Goal: Information Seeking & Learning: Learn about a topic

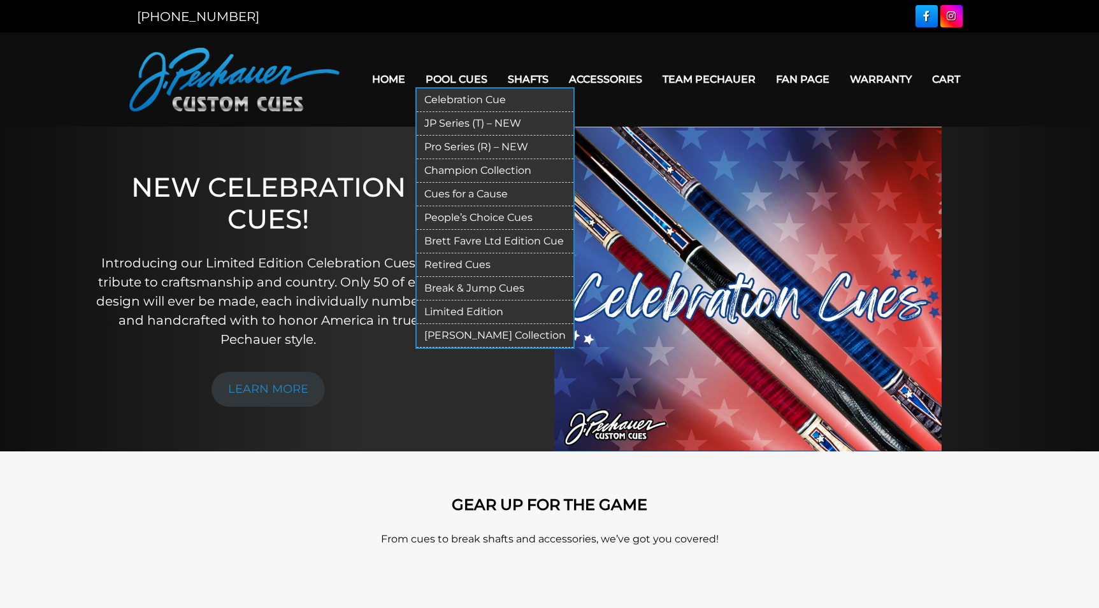
click at [438, 98] on link "Celebration Cue" at bounding box center [495, 101] width 157 height 24
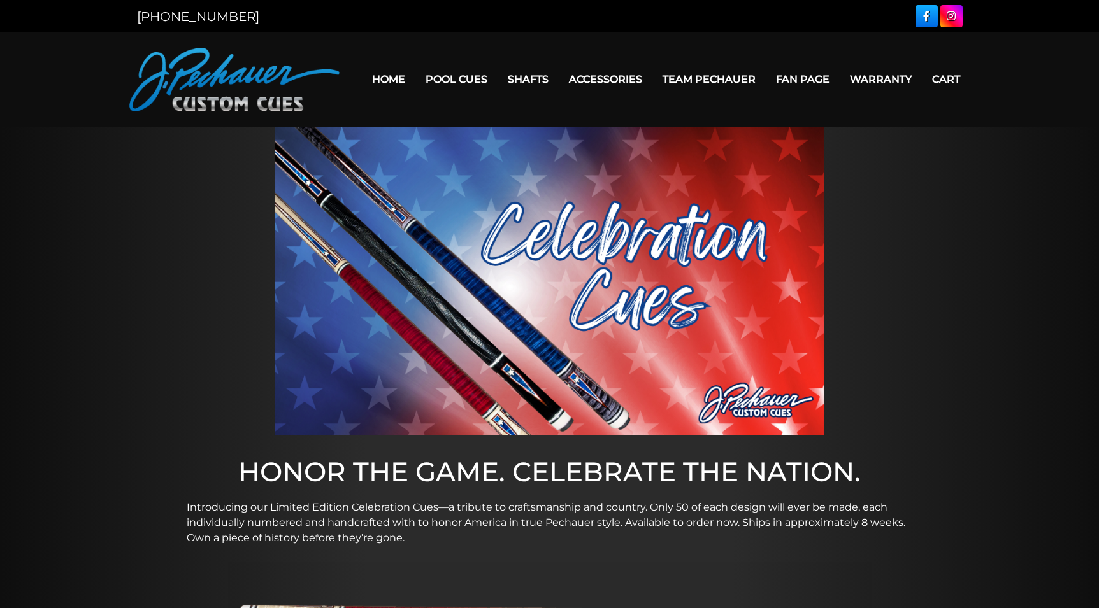
click at [618, 183] on img at bounding box center [549, 281] width 548 height 308
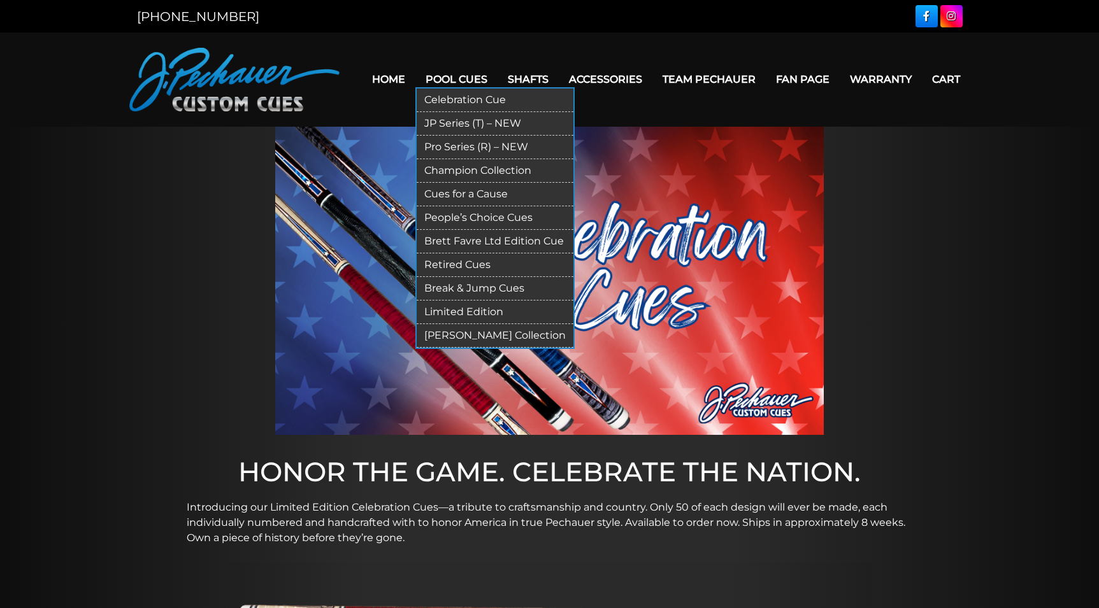
click at [459, 331] on link "[PERSON_NAME] Collection" at bounding box center [495, 336] width 157 height 24
click at [432, 166] on link "Champion Collection" at bounding box center [495, 171] width 157 height 24
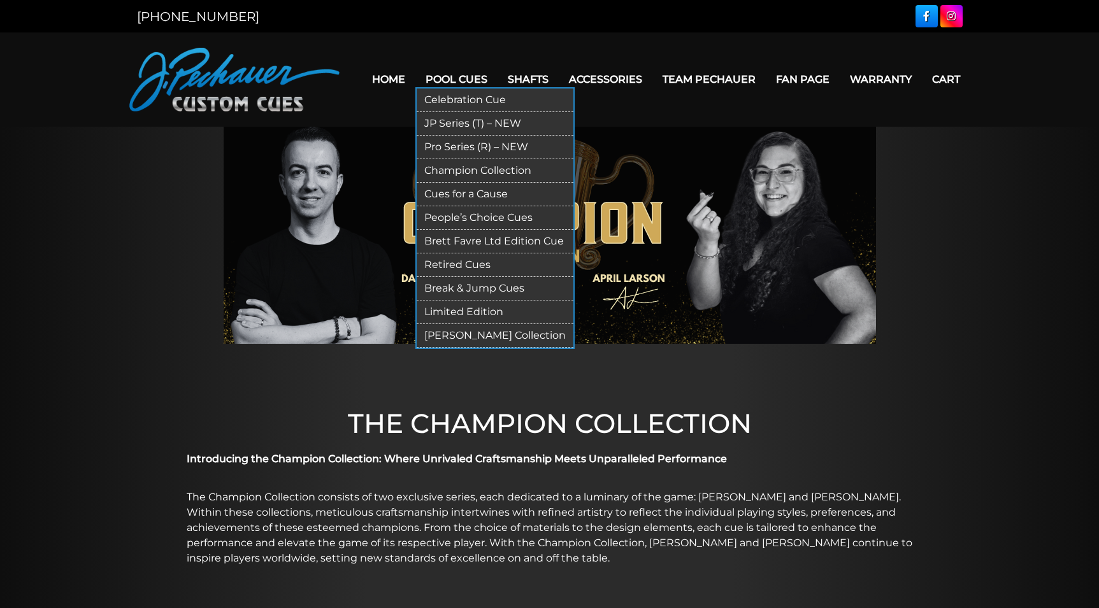
click at [434, 122] on link "JP Series (T) – NEW" at bounding box center [495, 124] width 157 height 24
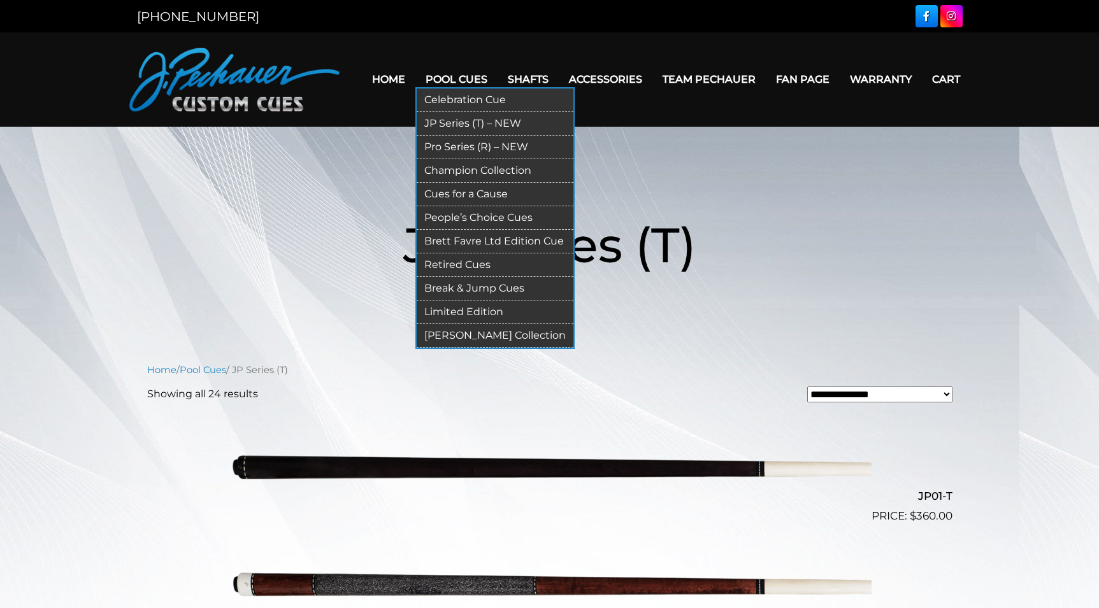
click at [436, 150] on link "Pro Series (R) – NEW" at bounding box center [495, 148] width 157 height 24
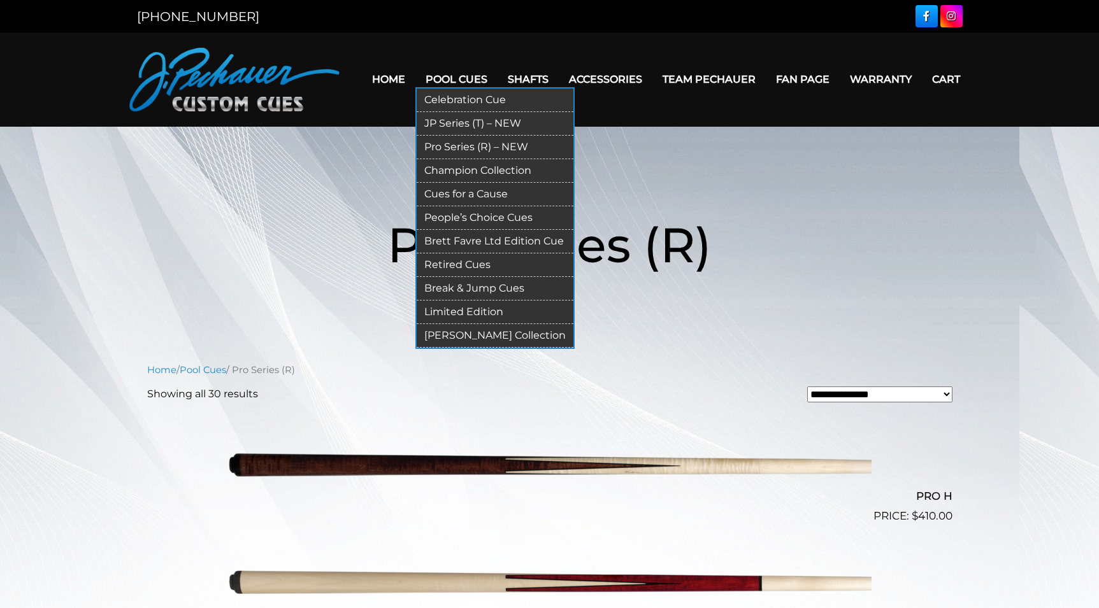
click at [450, 214] on link "People’s Choice Cues" at bounding box center [495, 218] width 157 height 24
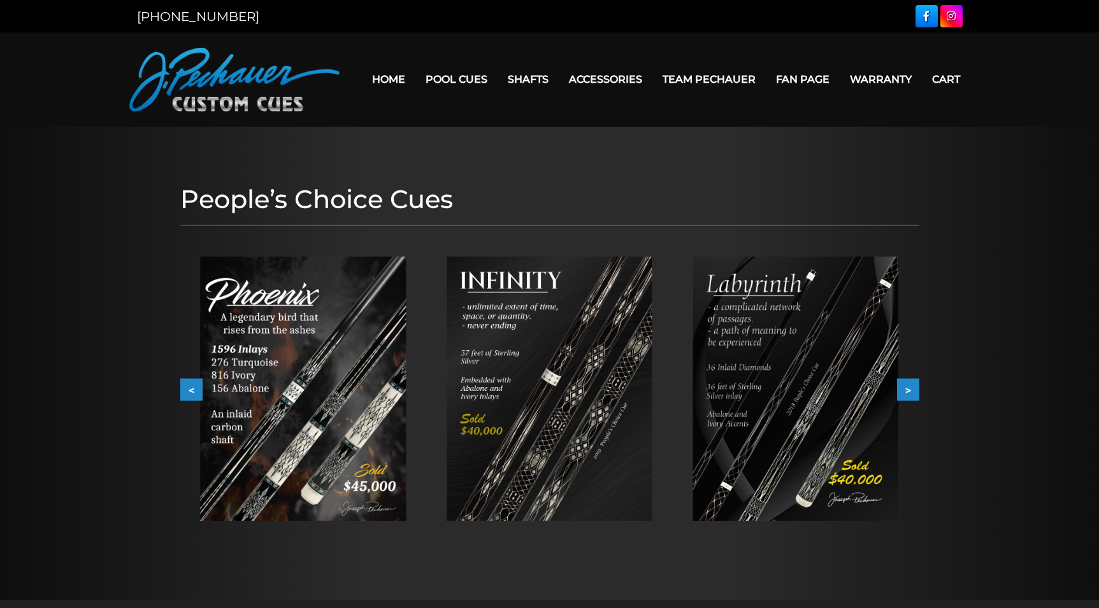
click at [908, 399] on button ">" at bounding box center [908, 390] width 22 height 22
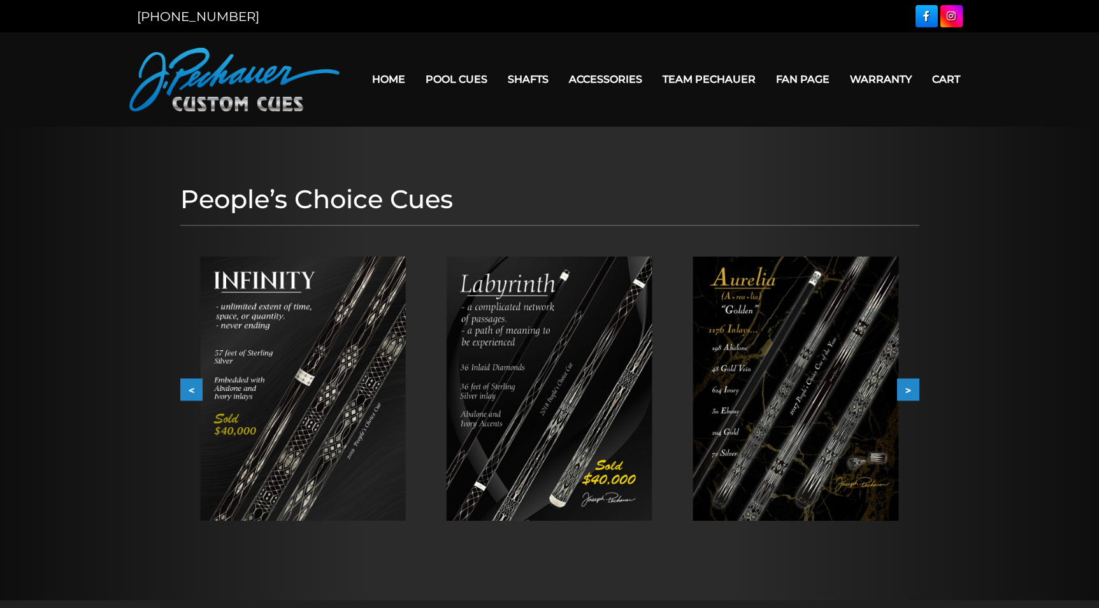
click at [910, 397] on button ">" at bounding box center [908, 390] width 22 height 22
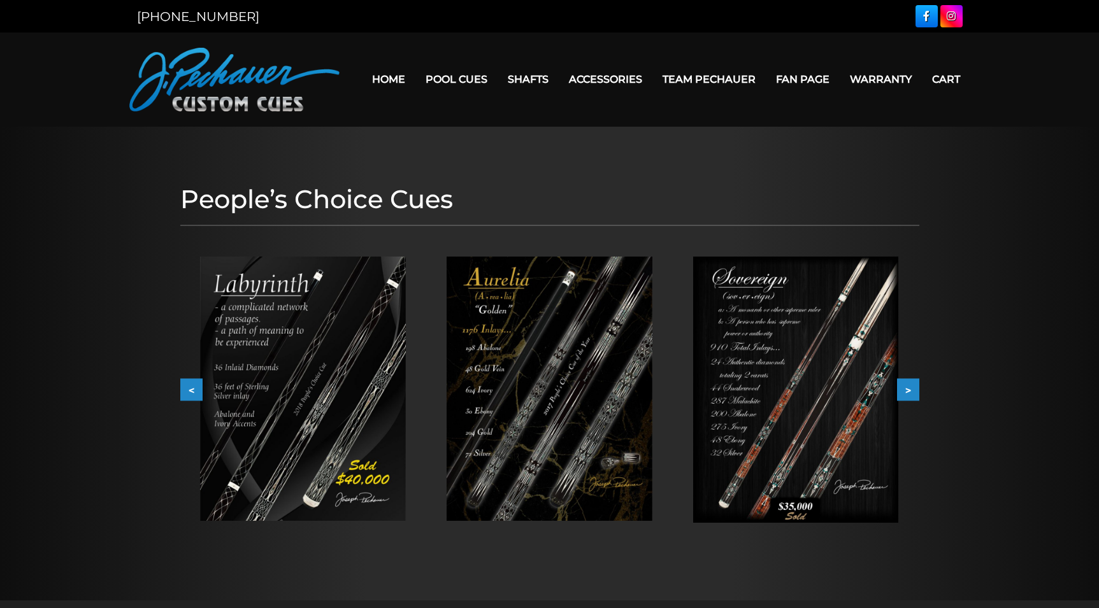
click at [910, 397] on button ">" at bounding box center [908, 390] width 22 height 22
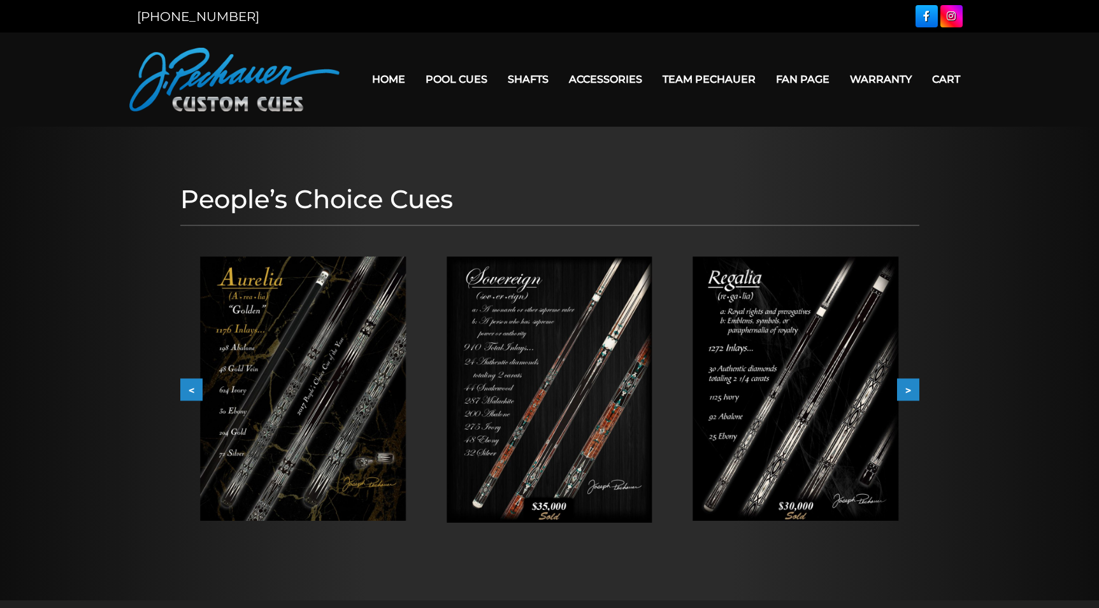
click at [910, 397] on button ">" at bounding box center [908, 390] width 22 height 22
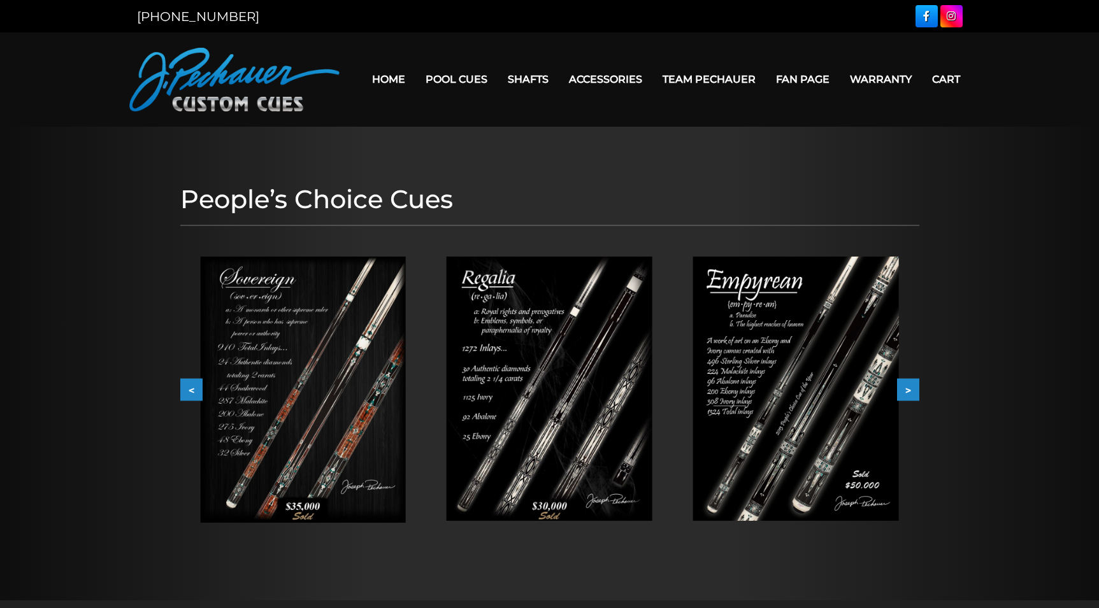
click at [910, 397] on button ">" at bounding box center [908, 390] width 22 height 22
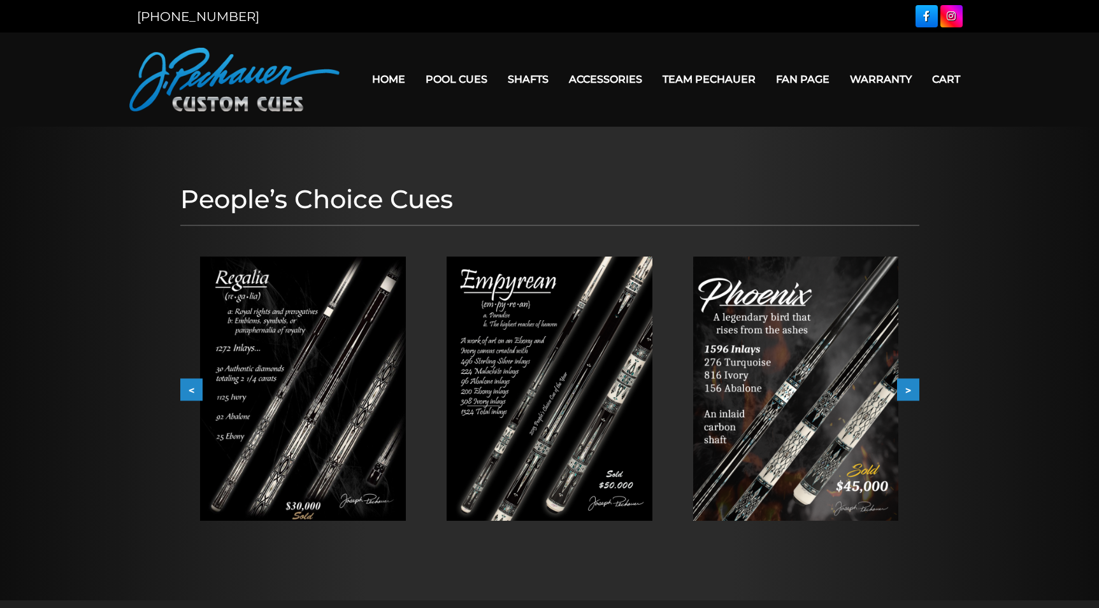
click at [910, 397] on button ">" at bounding box center [908, 390] width 22 height 22
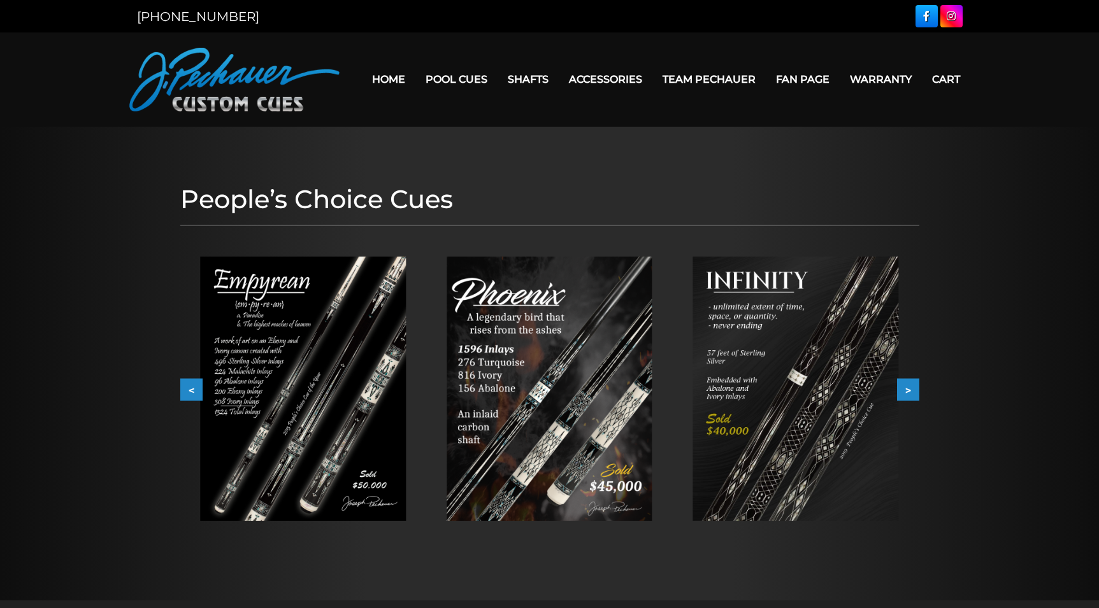
click at [910, 397] on button ">" at bounding box center [908, 390] width 22 height 22
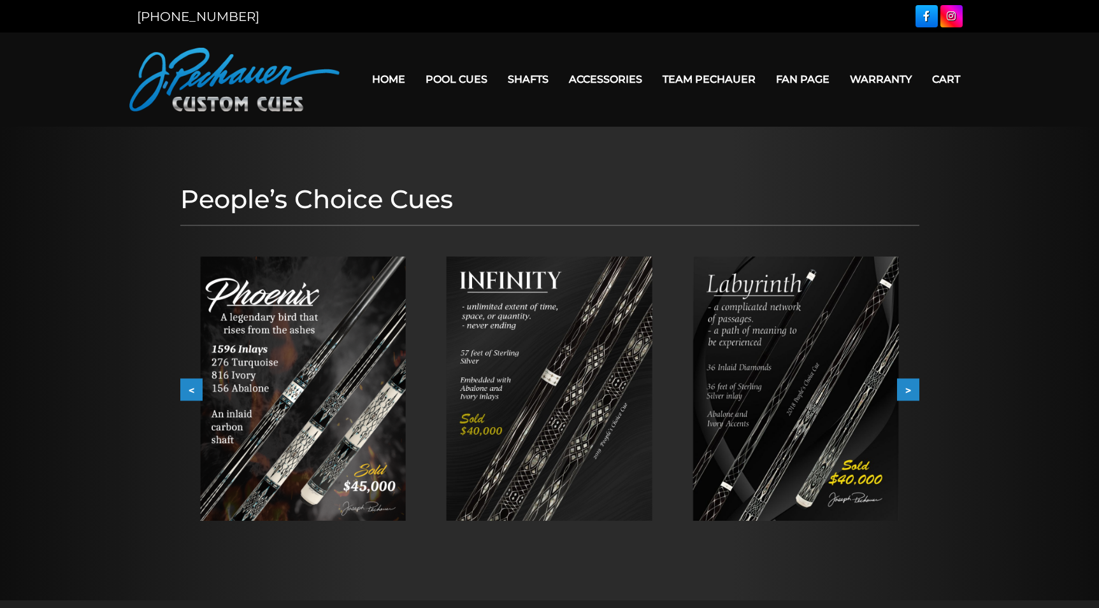
click at [910, 397] on button ">" at bounding box center [908, 390] width 22 height 22
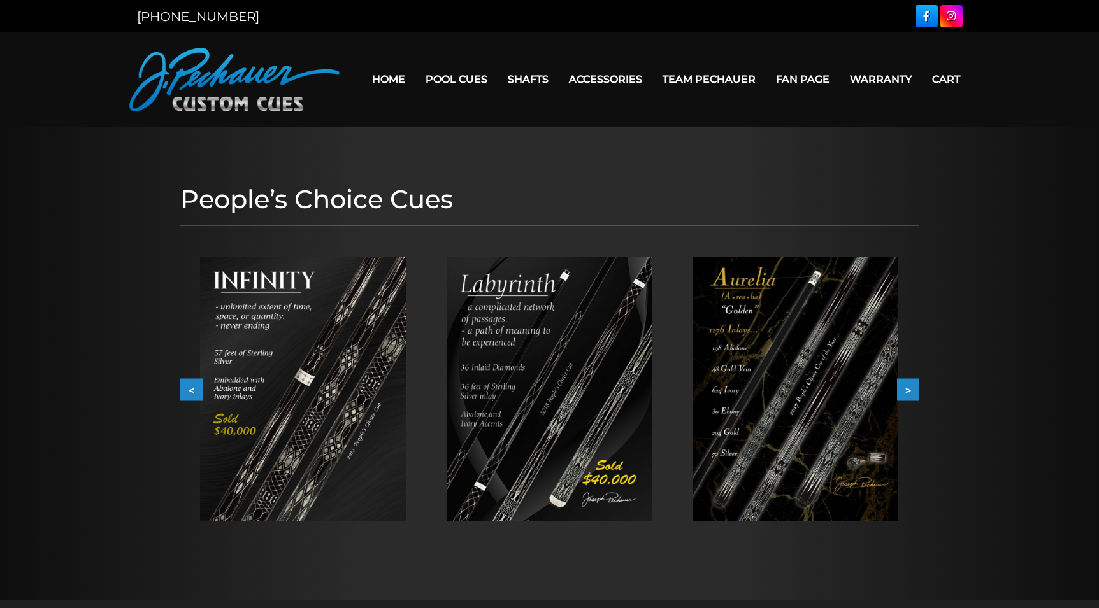
click at [910, 397] on button ">" at bounding box center [908, 390] width 22 height 22
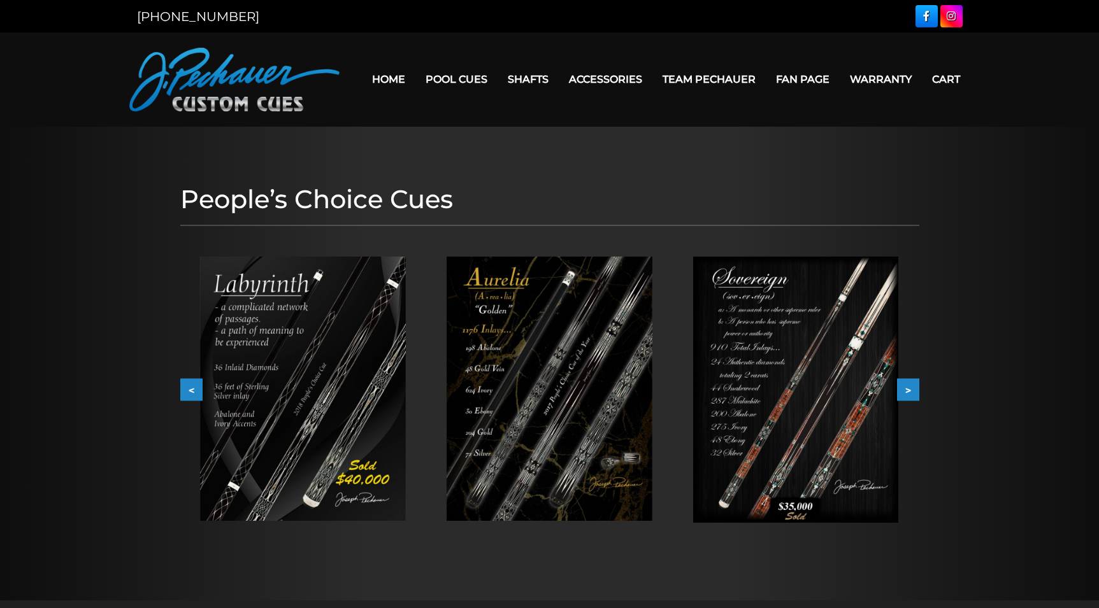
click at [910, 397] on button ">" at bounding box center [908, 390] width 22 height 22
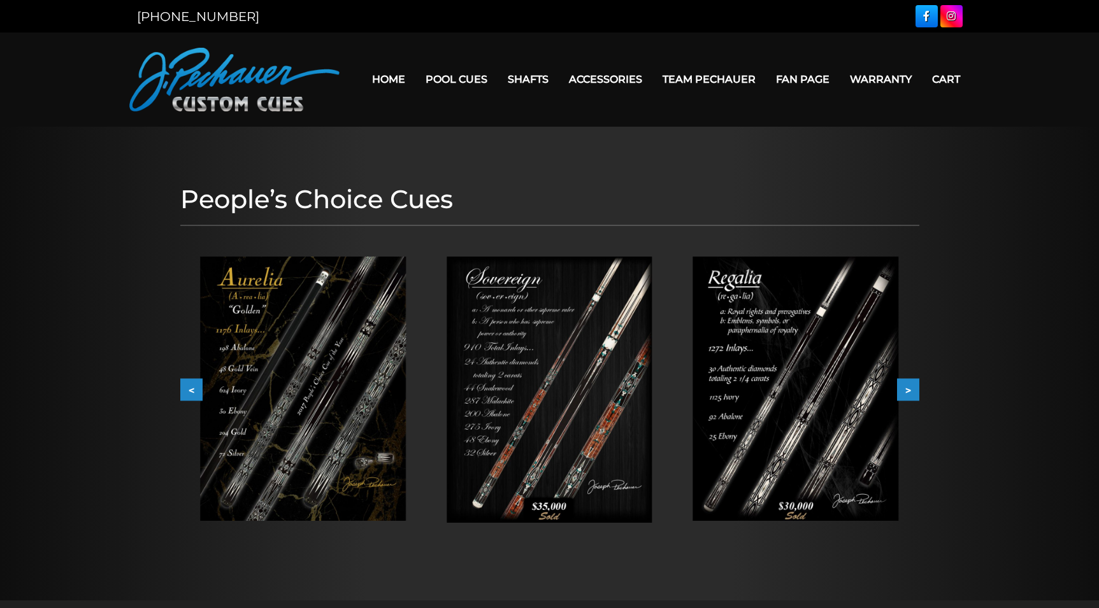
click at [910, 397] on button ">" at bounding box center [908, 390] width 22 height 22
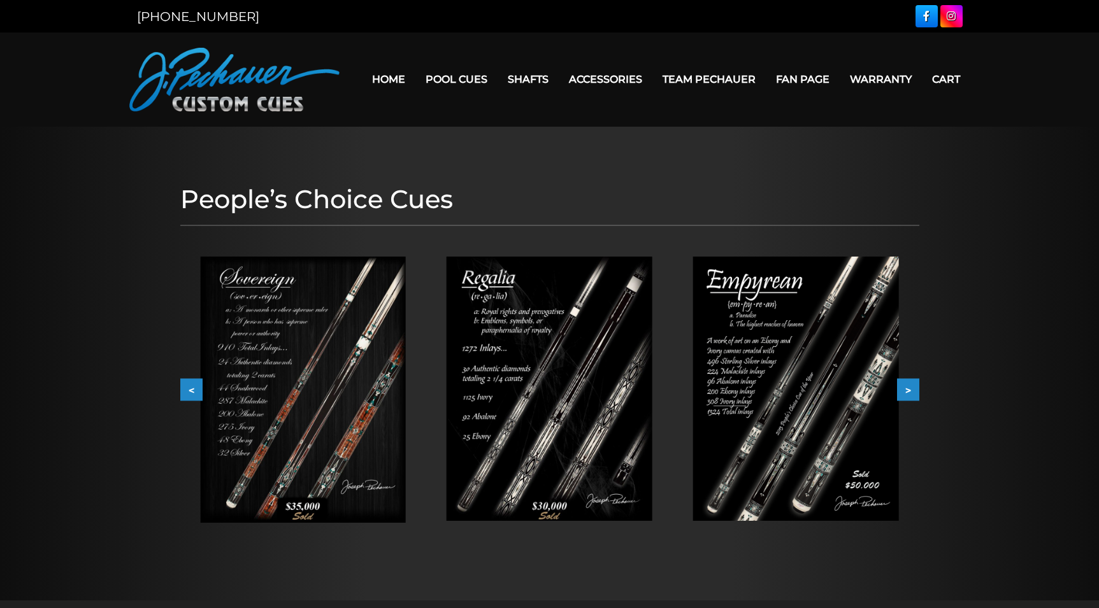
click at [910, 397] on button ">" at bounding box center [908, 390] width 22 height 22
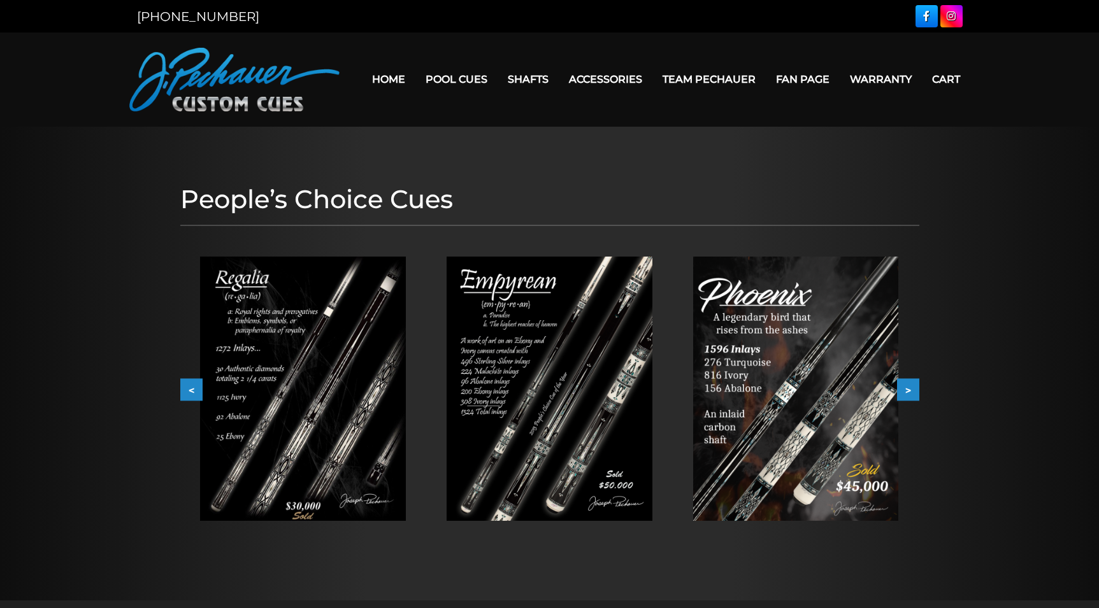
click at [192, 390] on button "<" at bounding box center [191, 390] width 22 height 22
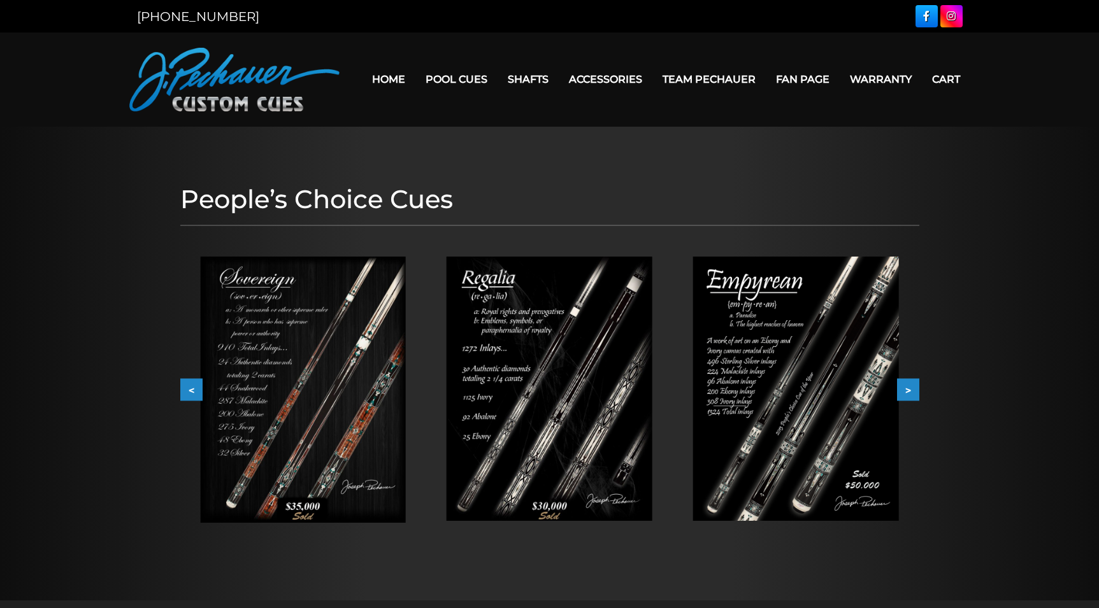
click at [785, 385] on img at bounding box center [796, 389] width 206 height 264
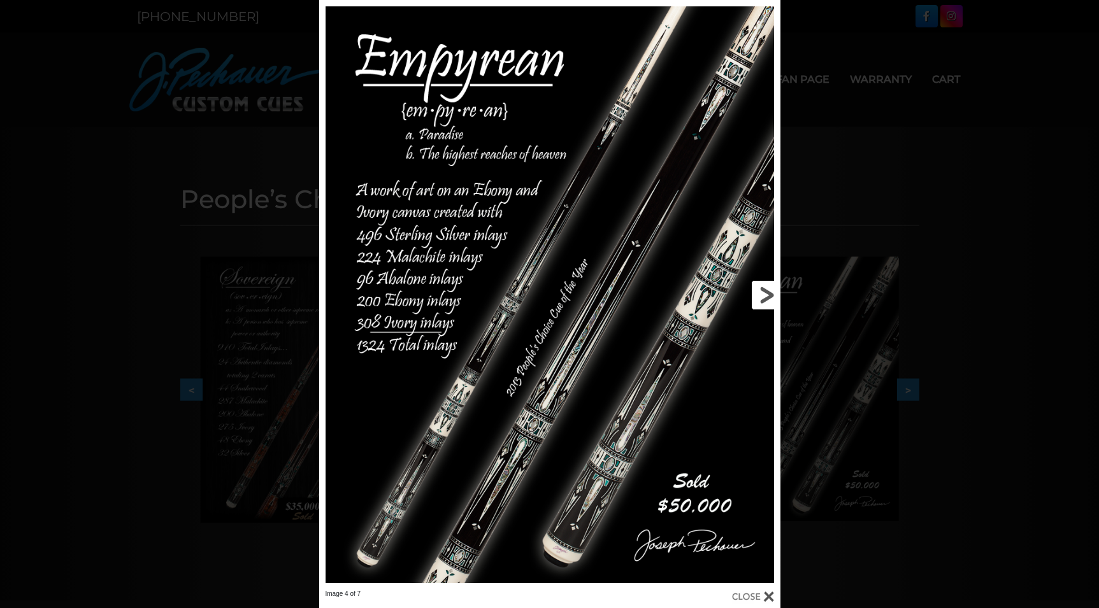
click at [759, 294] on link at bounding box center [677, 295] width 208 height 590
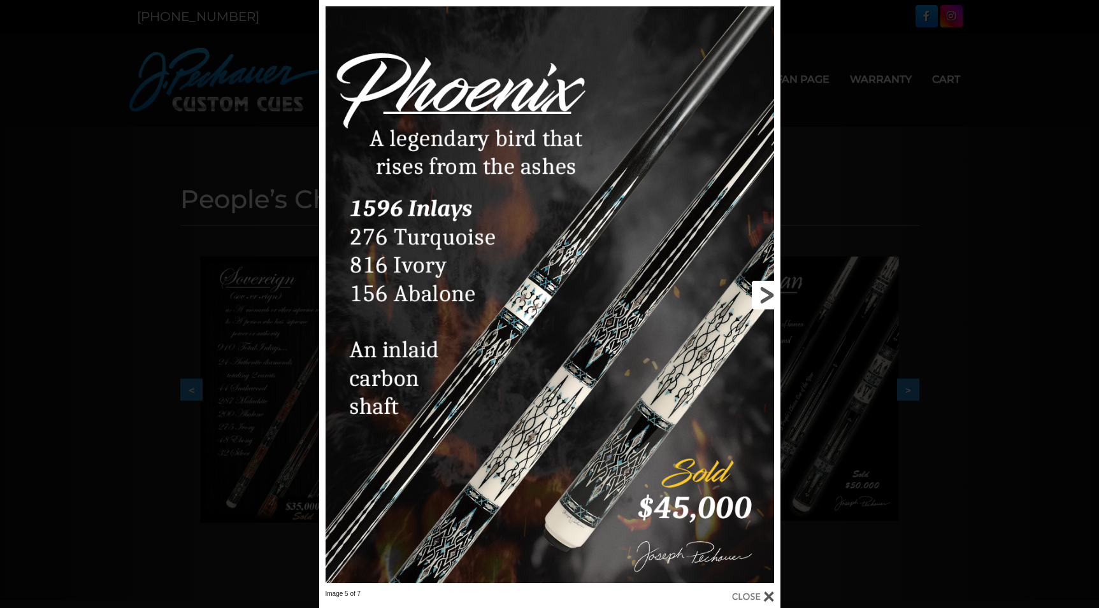
click at [759, 294] on link at bounding box center [677, 295] width 208 height 590
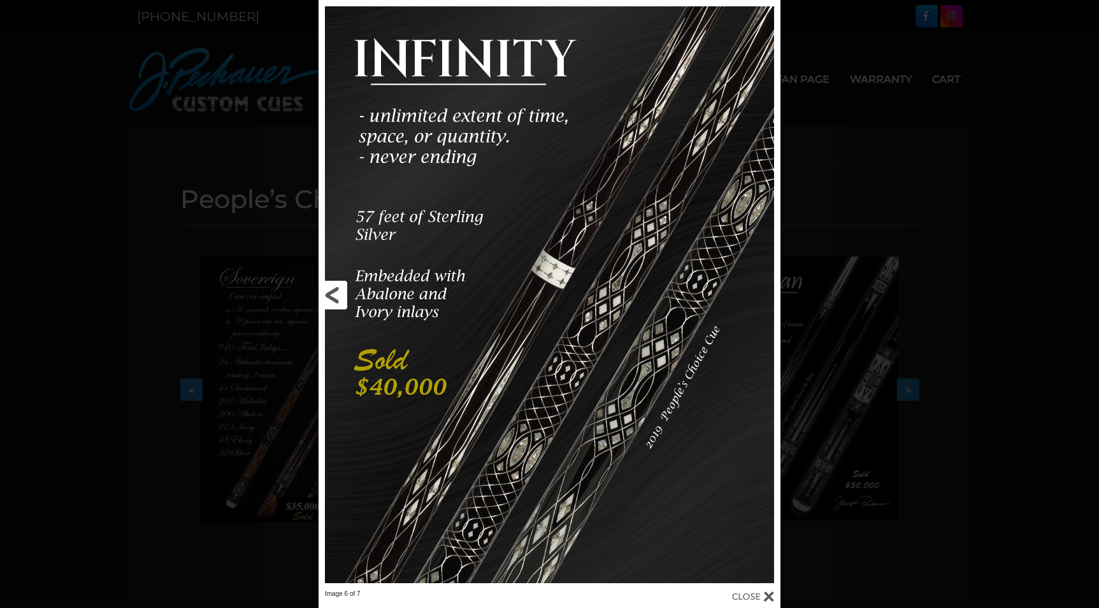
click at [325, 297] on link at bounding box center [422, 295] width 208 height 590
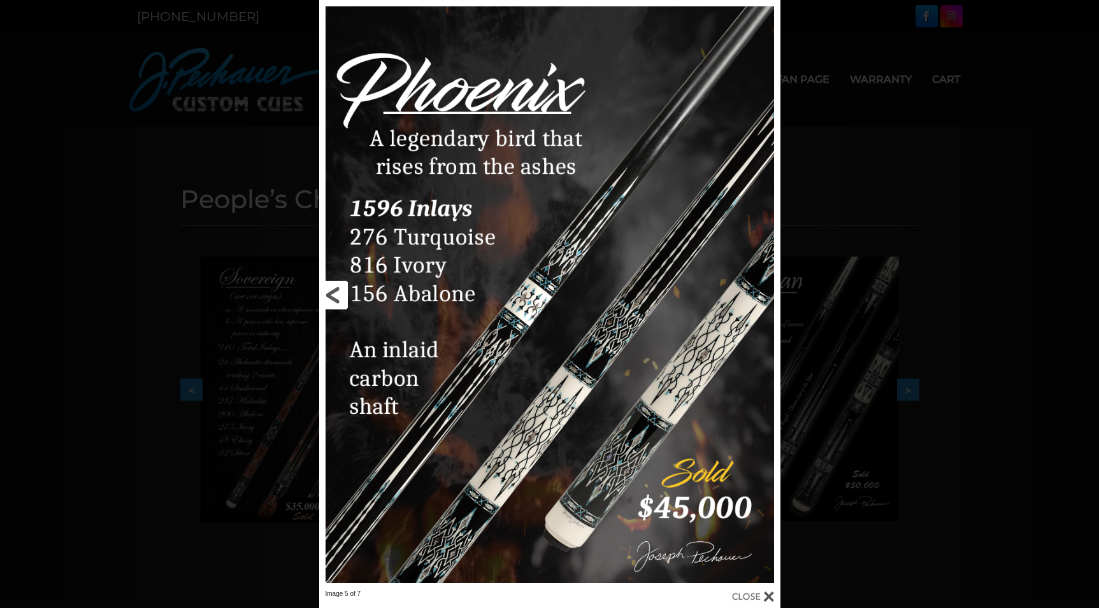
click at [325, 297] on link at bounding box center [423, 295] width 208 height 590
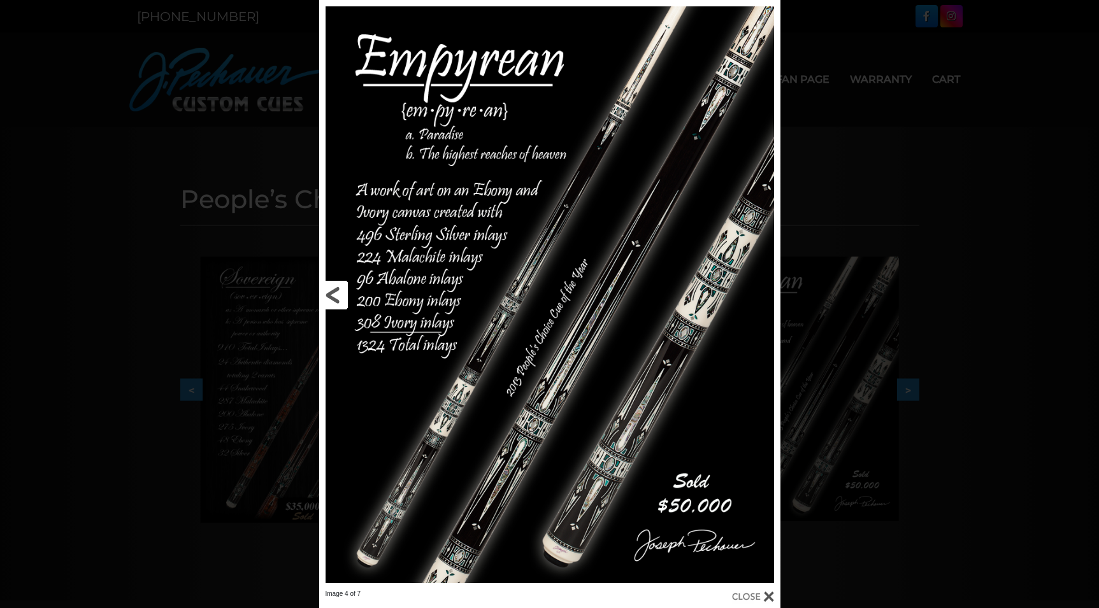
click at [329, 298] on link at bounding box center [423, 295] width 208 height 590
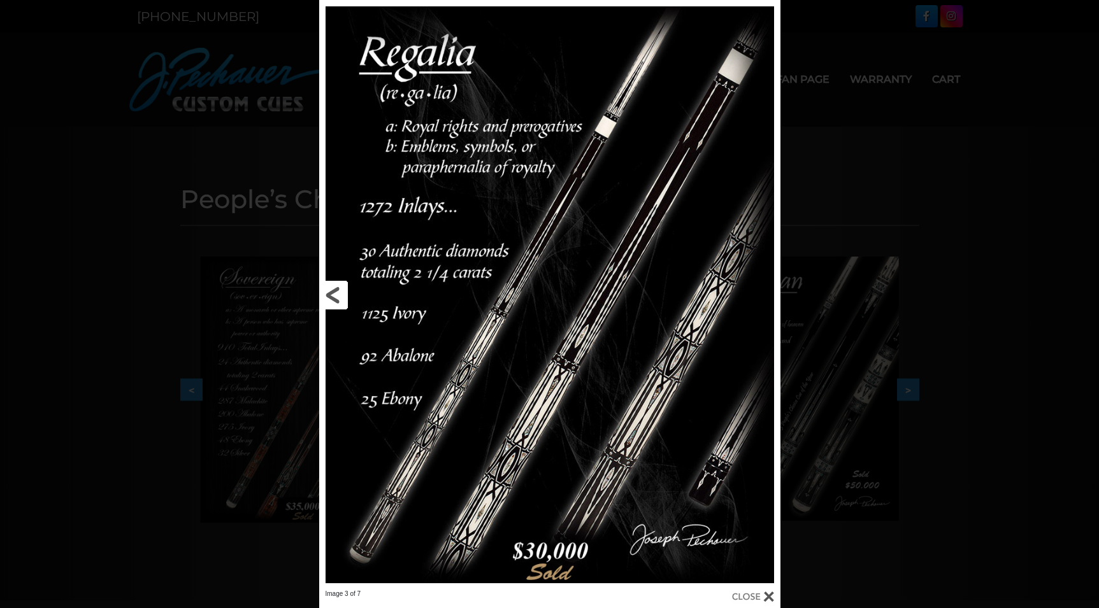
click at [329, 298] on link at bounding box center [423, 295] width 208 height 590
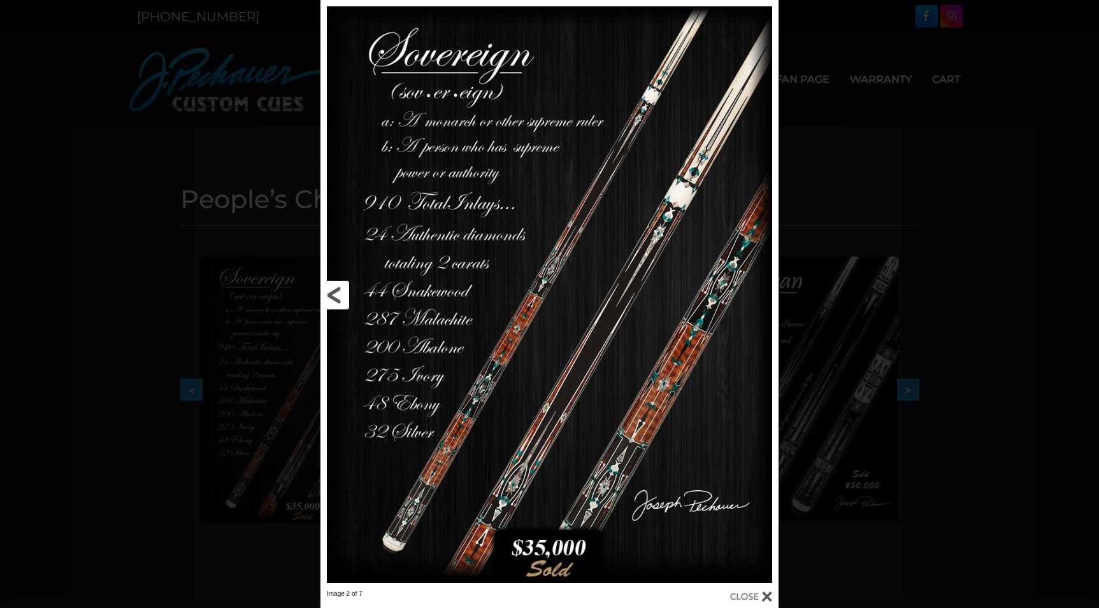
click at [329, 298] on link at bounding box center [423, 295] width 206 height 590
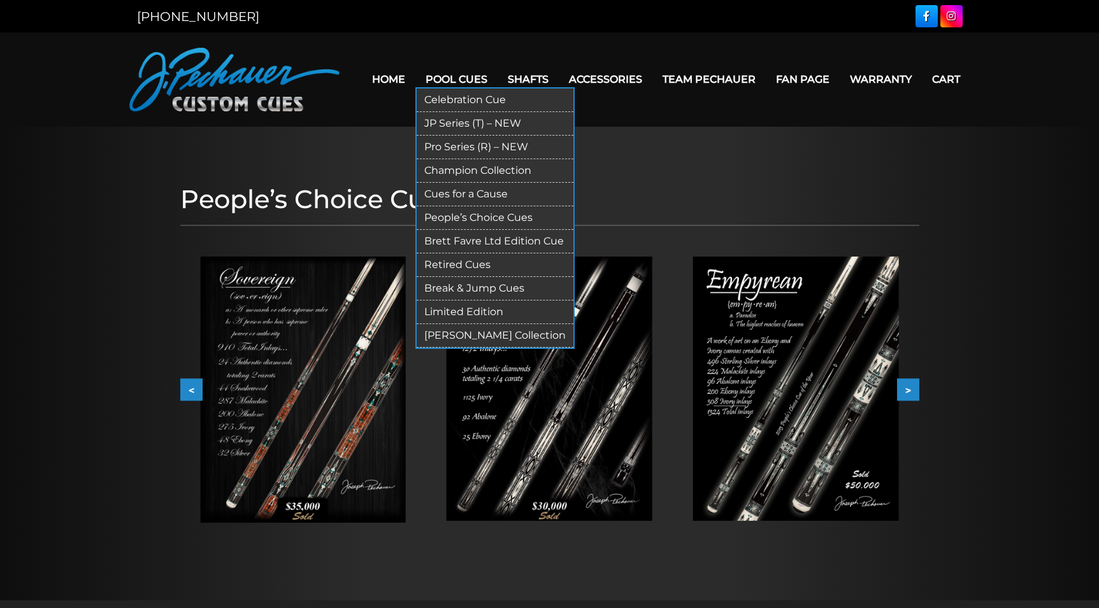
click at [443, 193] on link "Cues for a Cause" at bounding box center [495, 195] width 157 height 24
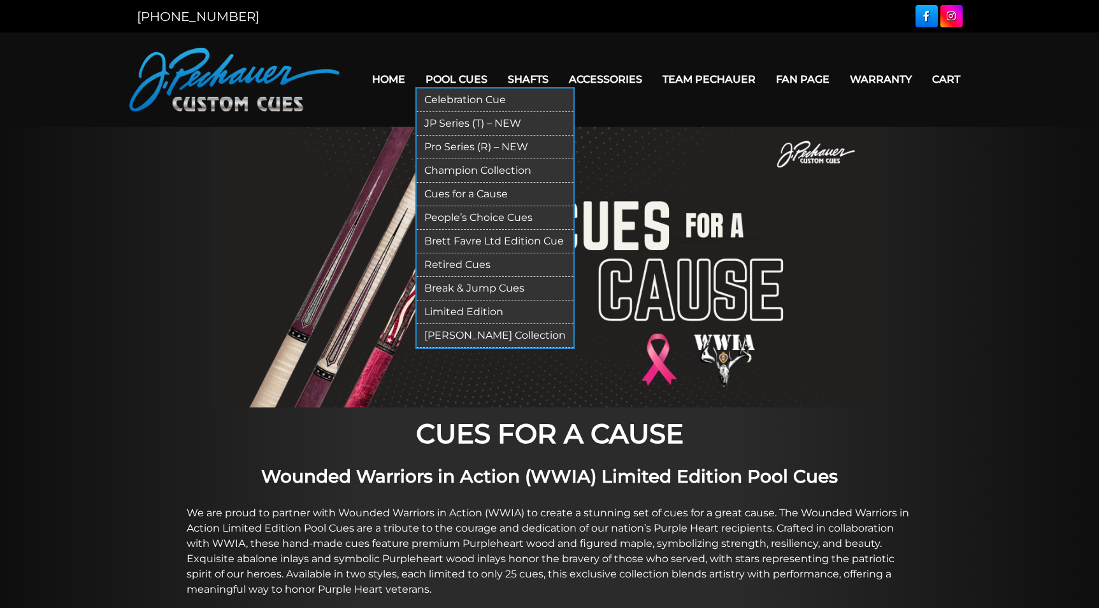
click at [420, 241] on link "Brett Favre Ltd Edition Cue" at bounding box center [495, 242] width 157 height 24
